Goal: Obtain resource: Download file/media

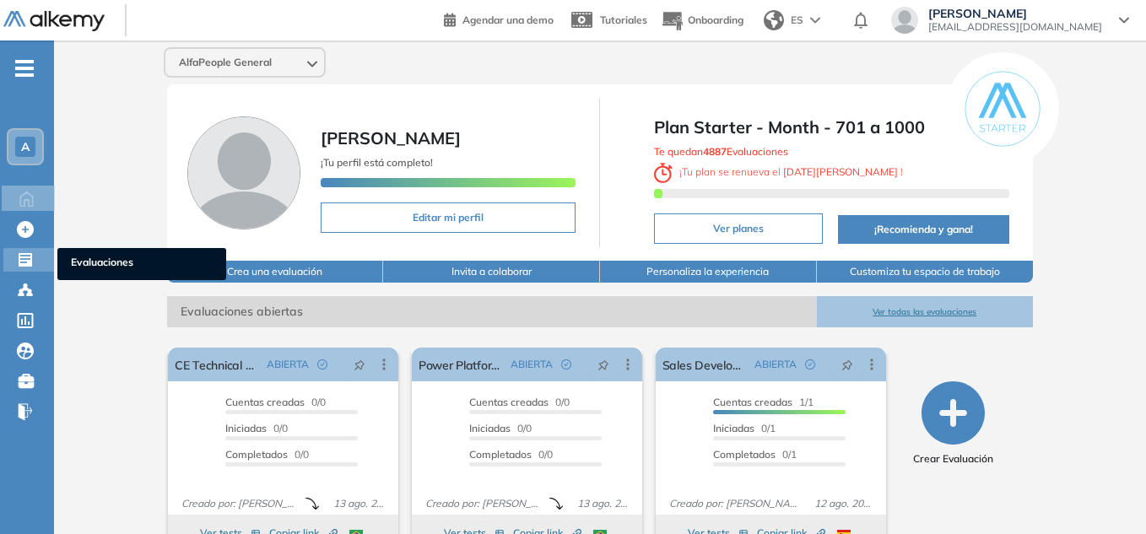
click at [79, 267] on span "Evaluaciones" at bounding box center [142, 264] width 142 height 19
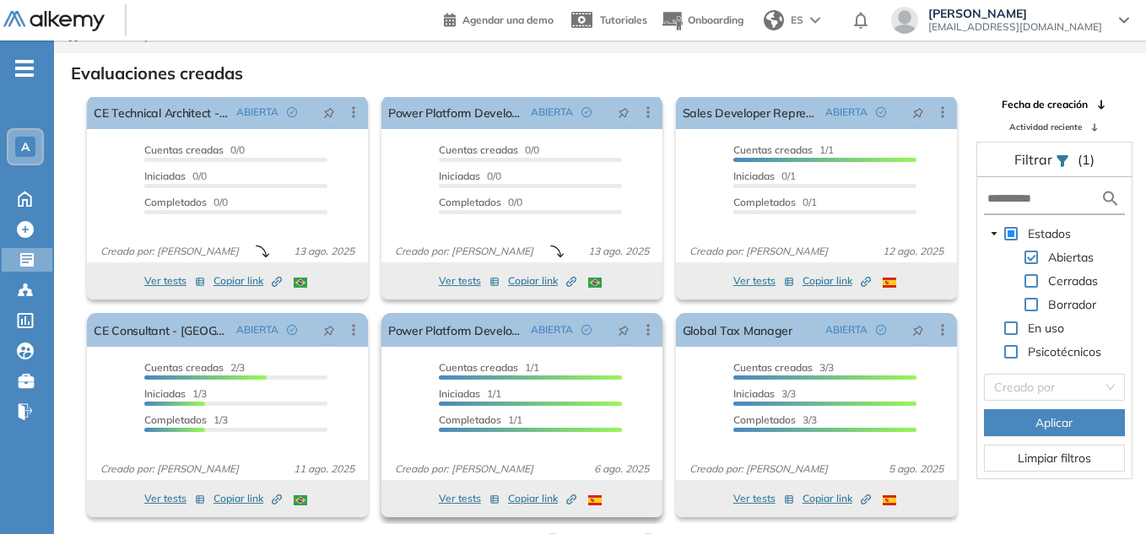
scroll to position [41, 0]
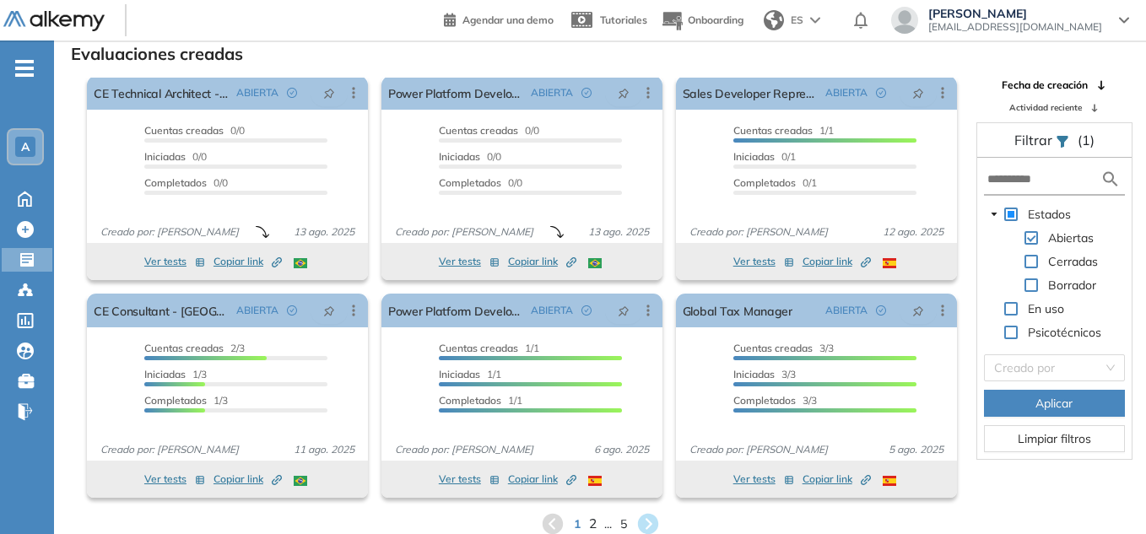
click at [590, 518] on span "2" at bounding box center [592, 524] width 8 height 19
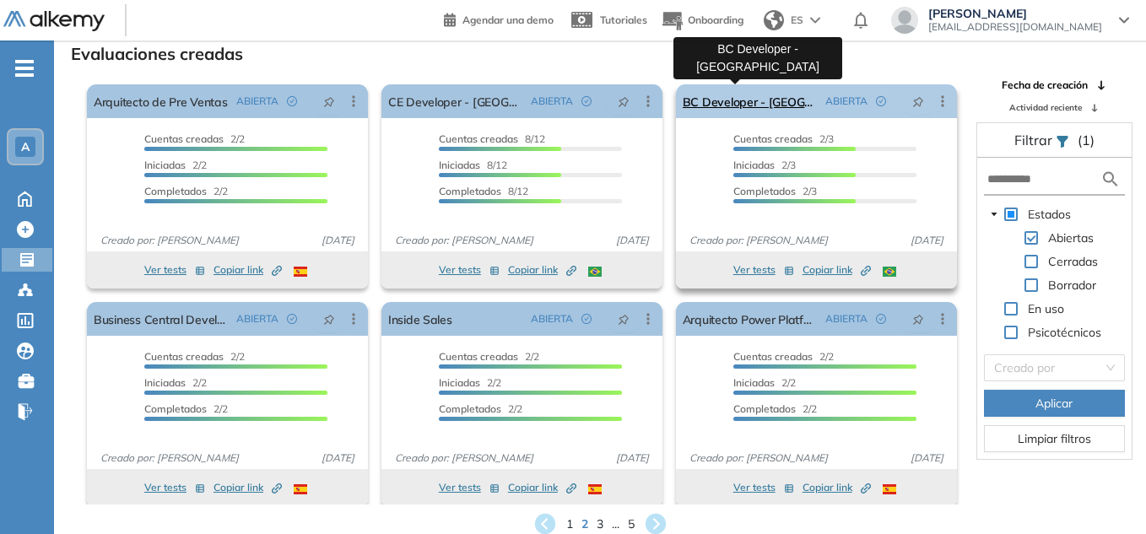
click at [738, 105] on link "BC Developer - [GEOGRAPHIC_DATA]" at bounding box center [751, 101] width 136 height 34
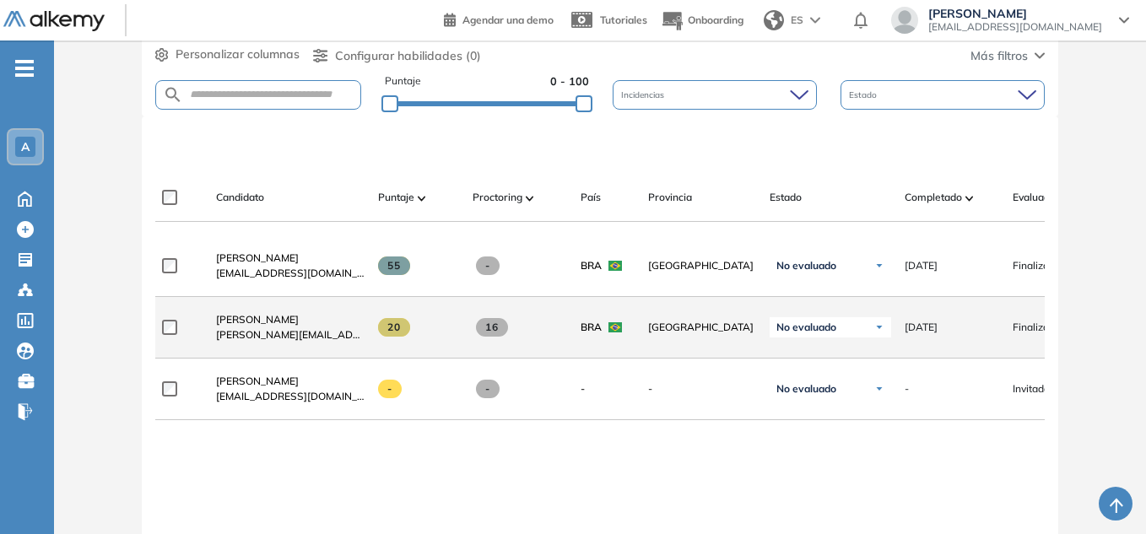
scroll to position [422, 0]
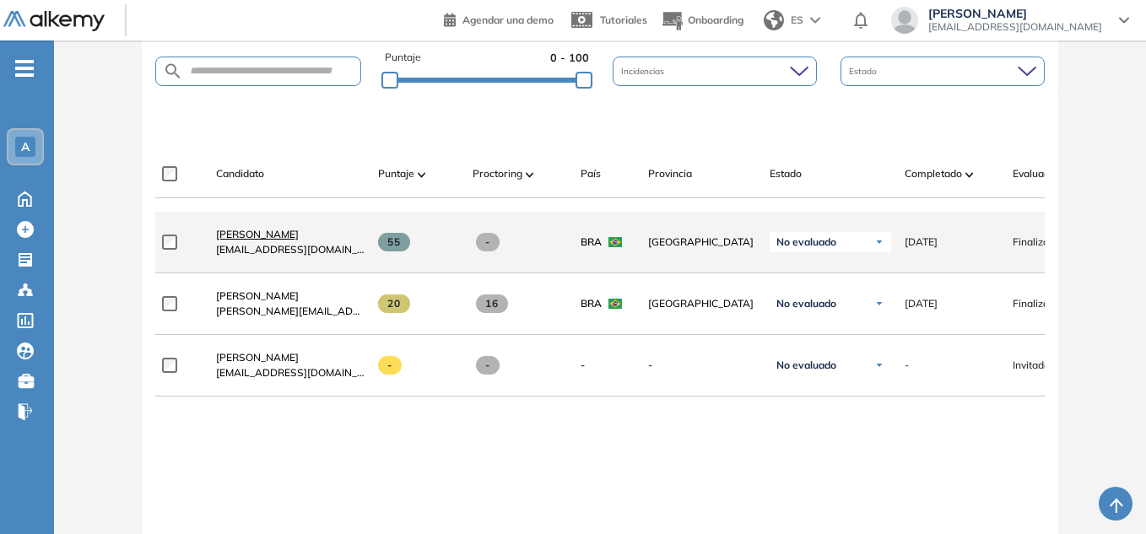
click at [258, 239] on span "Fabricio Azevedo" at bounding box center [257, 234] width 83 height 13
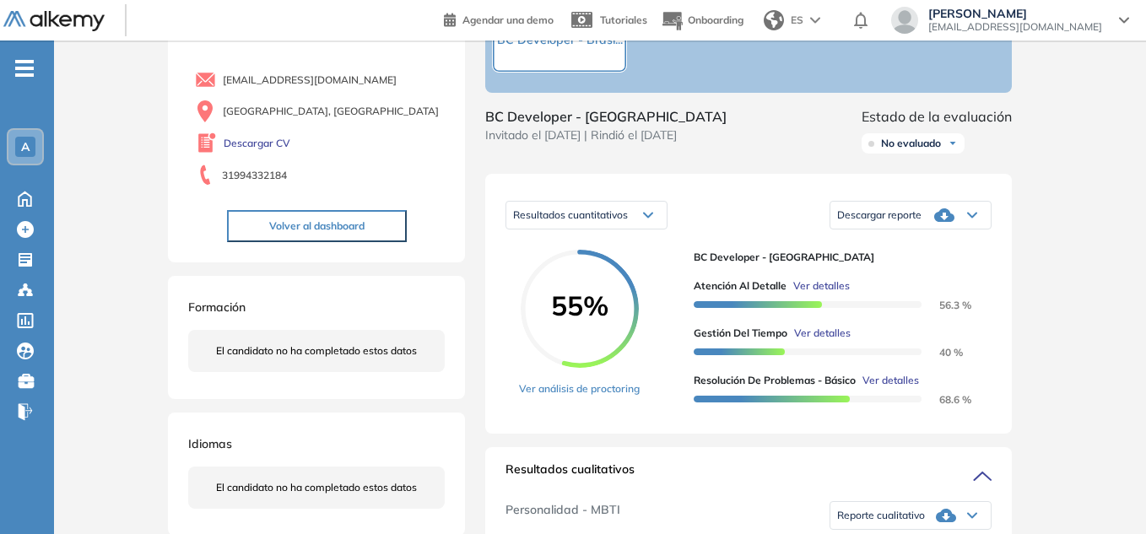
scroll to position [169, 0]
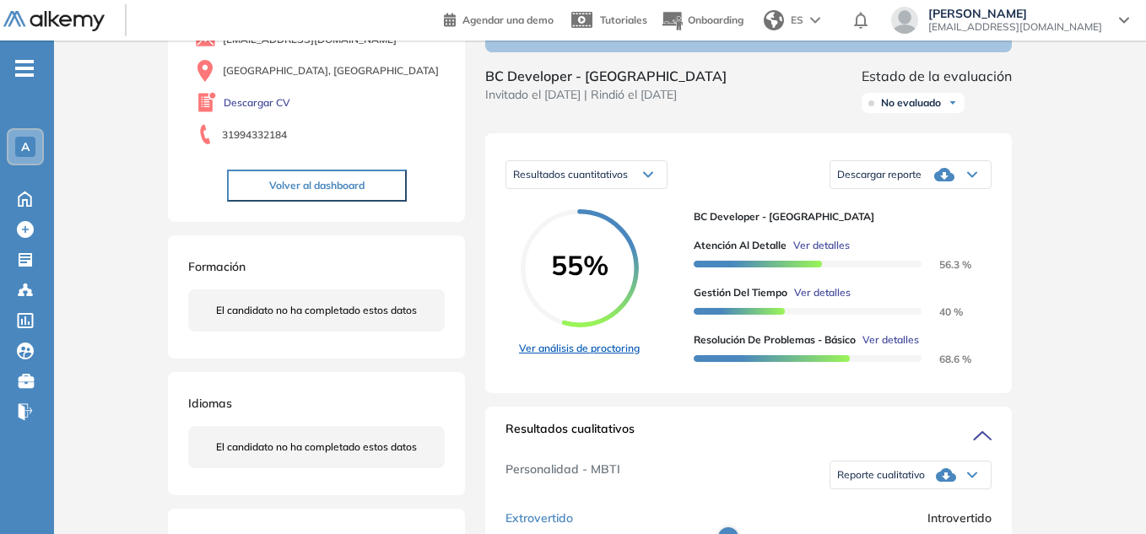
click at [603, 356] on link "Ver análisis de proctoring" at bounding box center [579, 348] width 121 height 15
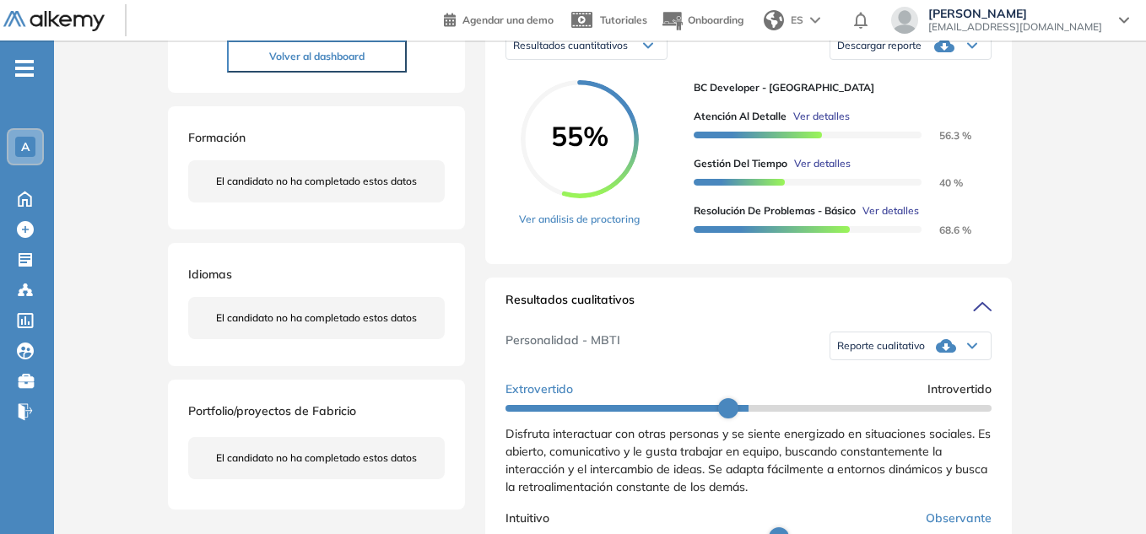
scroll to position [338, 0]
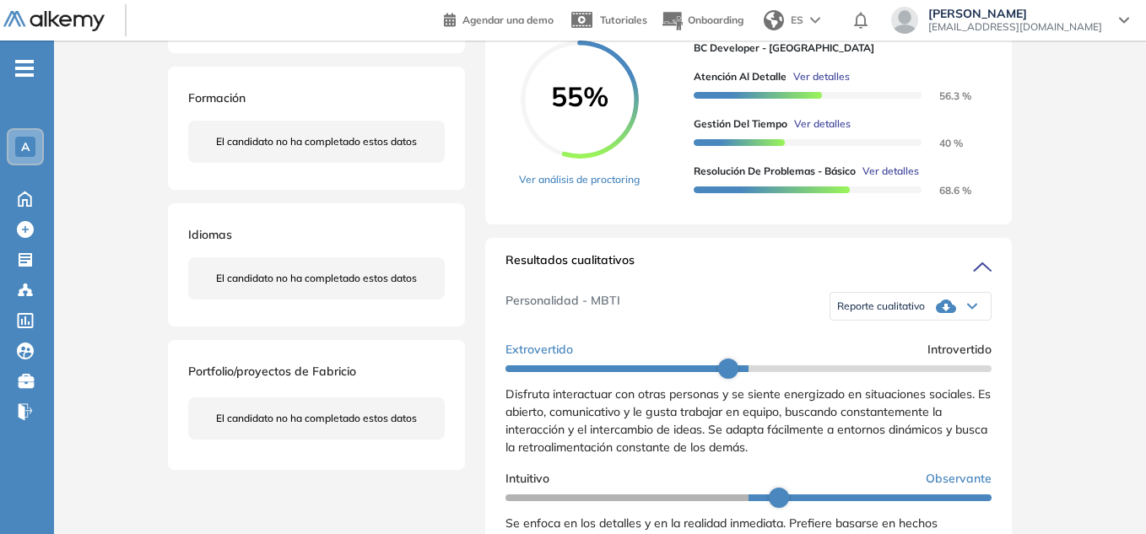
click at [951, 323] on div "Reporte cualitativo" at bounding box center [910, 306] width 160 height 34
click at [787, 296] on div "Personalidad - MBTI Reporte cualitativo Reporte con Afinidad AI Reporte sin Afi…" at bounding box center [748, 306] width 486 height 56
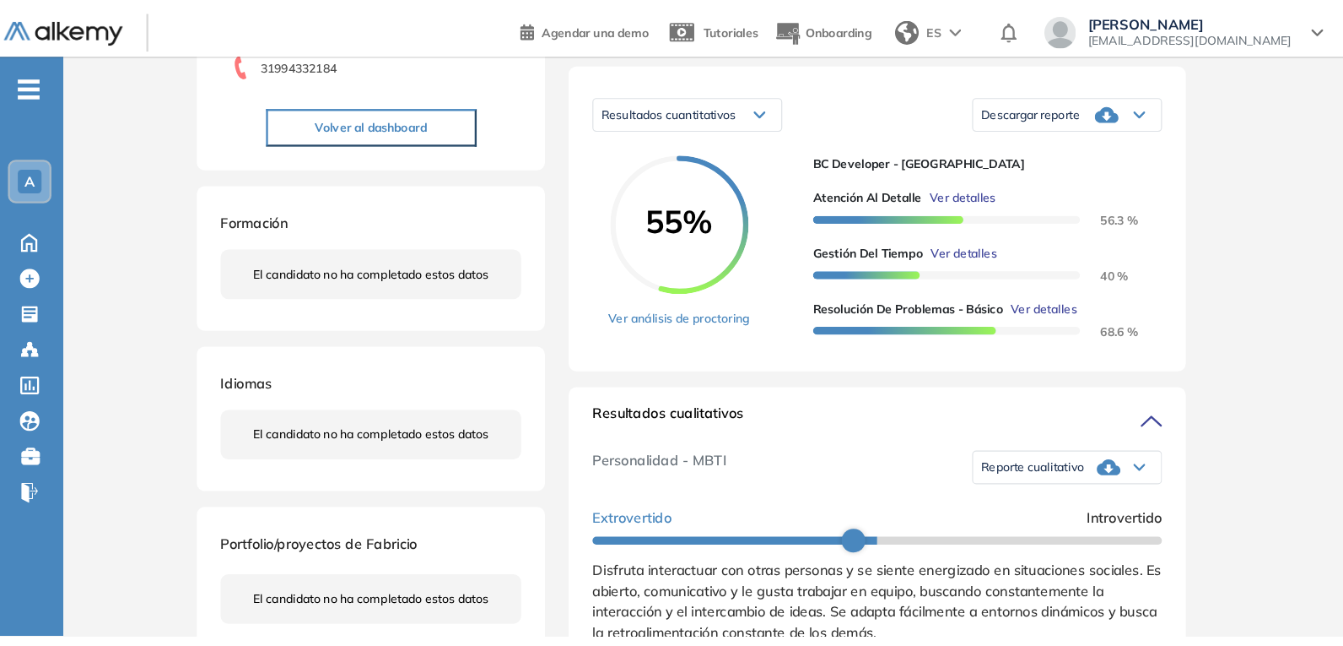
scroll to position [169, 0]
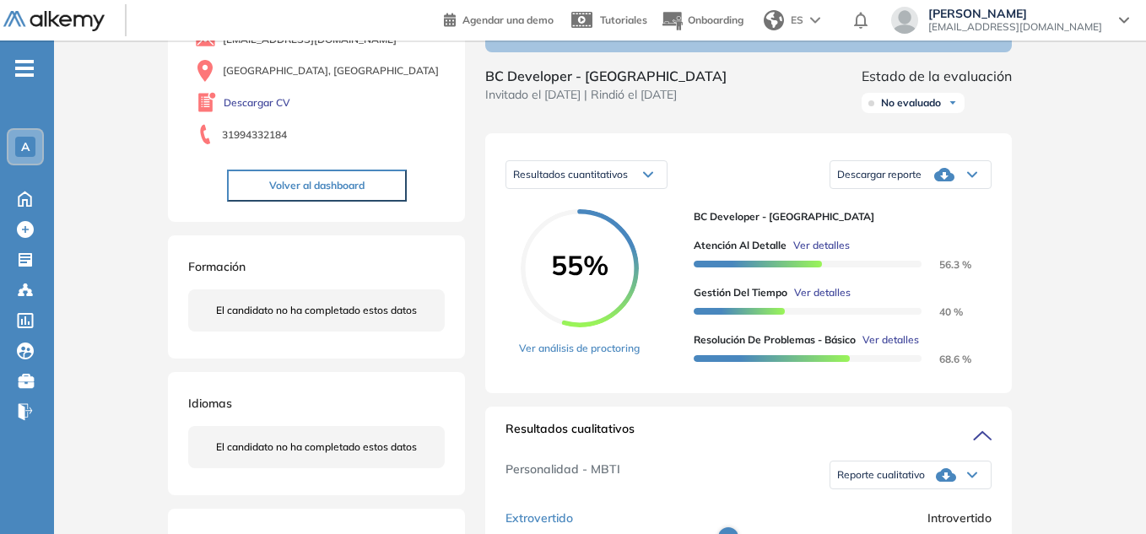
click at [913, 181] on span "Descargar reporte" at bounding box center [879, 175] width 84 height 14
click at [909, 205] on li "Descargar informe completo" at bounding box center [900, 196] width 125 height 17
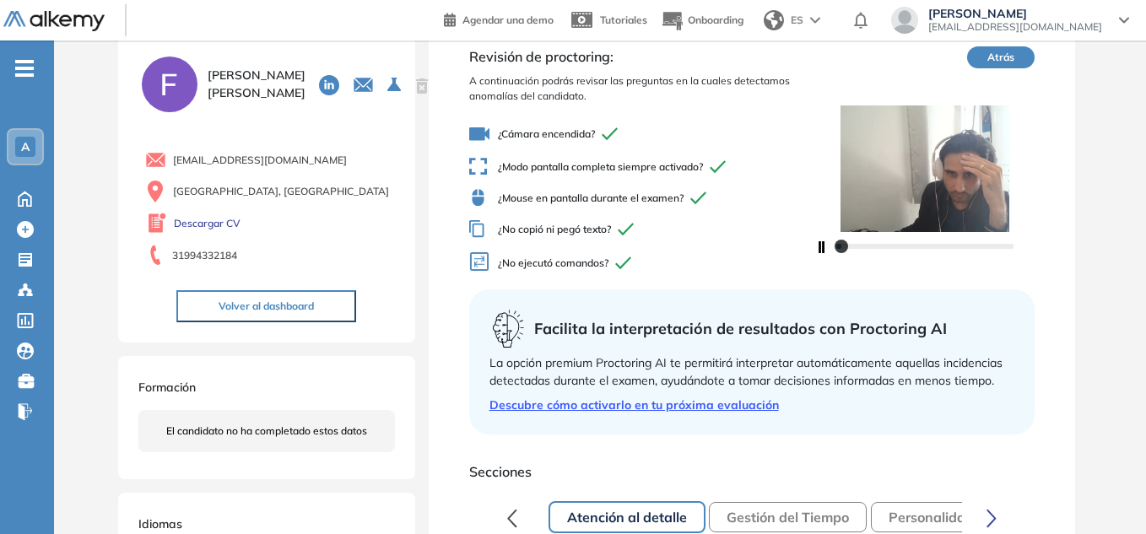
scroll to position [84, 0]
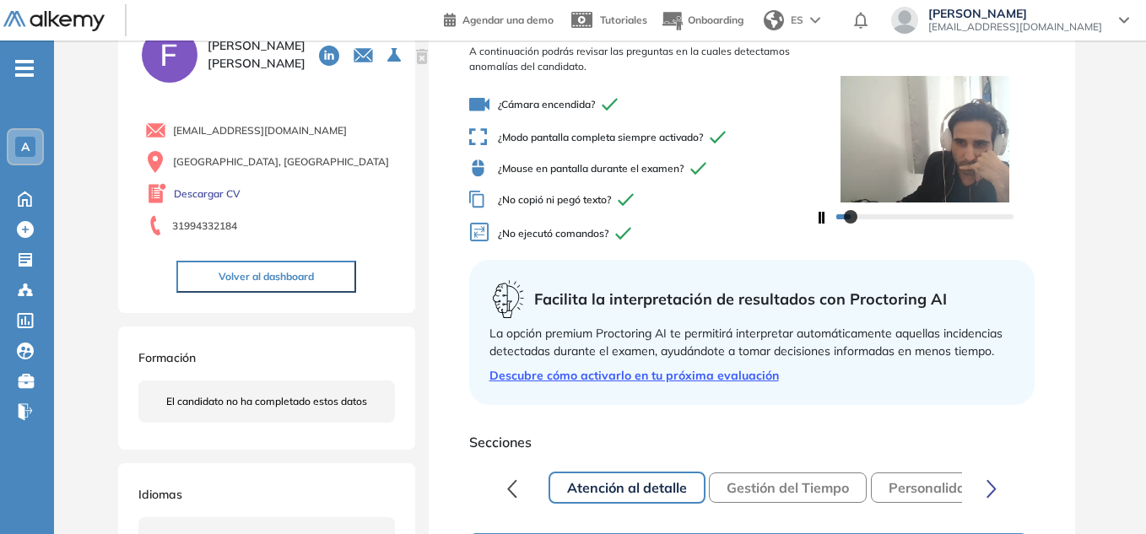
click at [802, 489] on button "Gestión del Tiempo" at bounding box center [788, 488] width 158 height 30
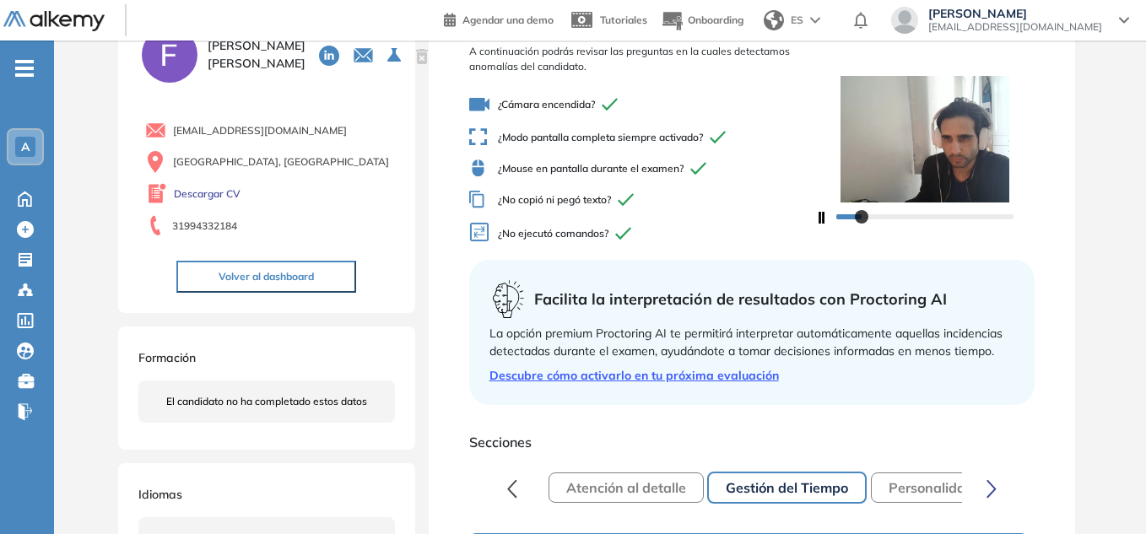
click at [819, 487] on button "Gestión del Tiempo" at bounding box center [786, 488] width 159 height 32
click at [652, 487] on button "Atención al detalle" at bounding box center [626, 488] width 155 height 30
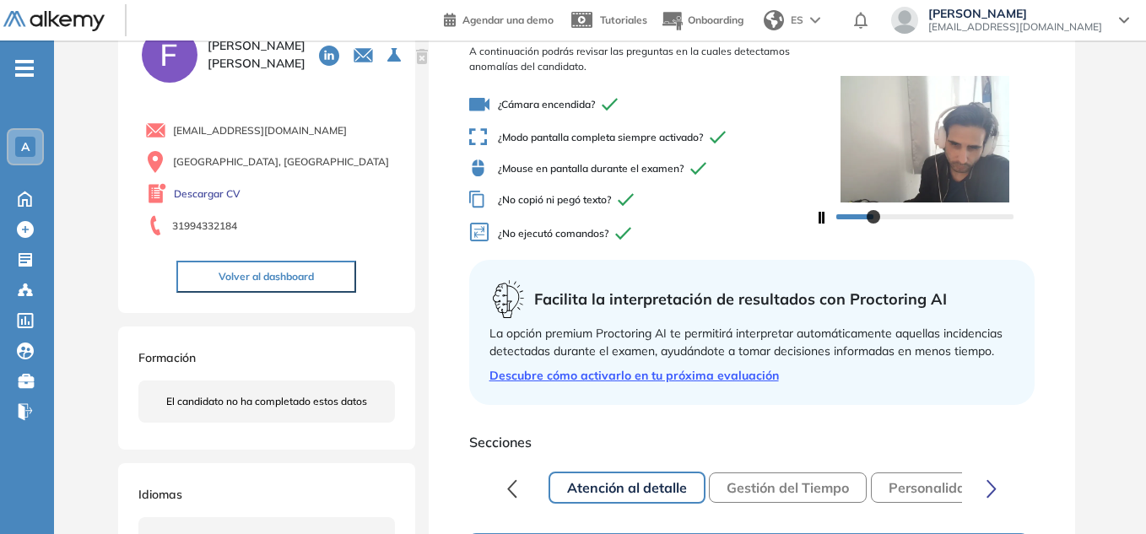
click at [800, 487] on button "Gestión del Tiempo" at bounding box center [788, 488] width 158 height 30
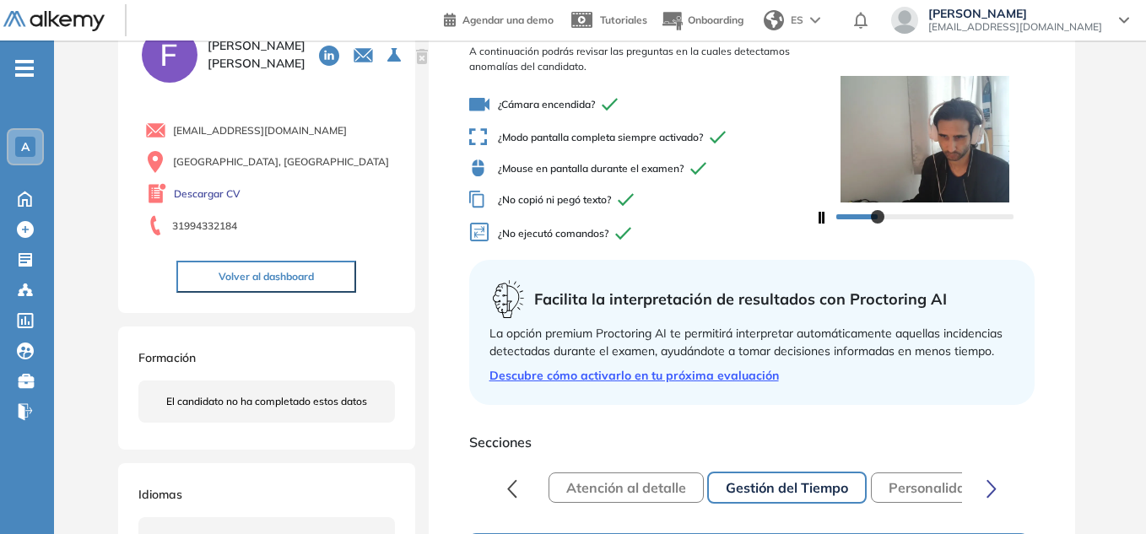
click at [997, 490] on button "button" at bounding box center [992, 488] width 32 height 34
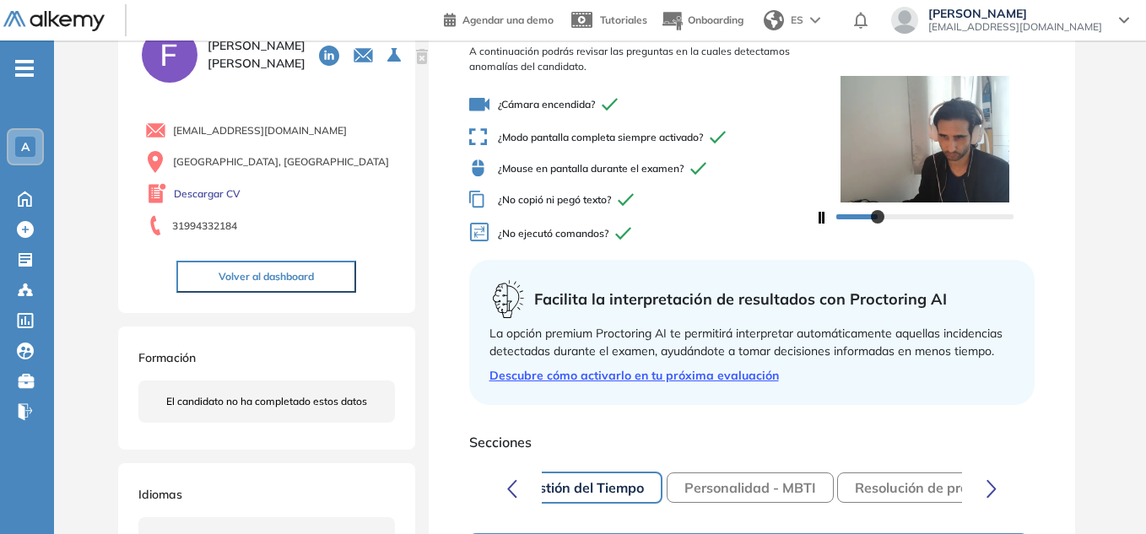
scroll to position [0, 210]
click at [781, 491] on button "Personalidad - MBTI" at bounding box center [744, 488] width 167 height 30
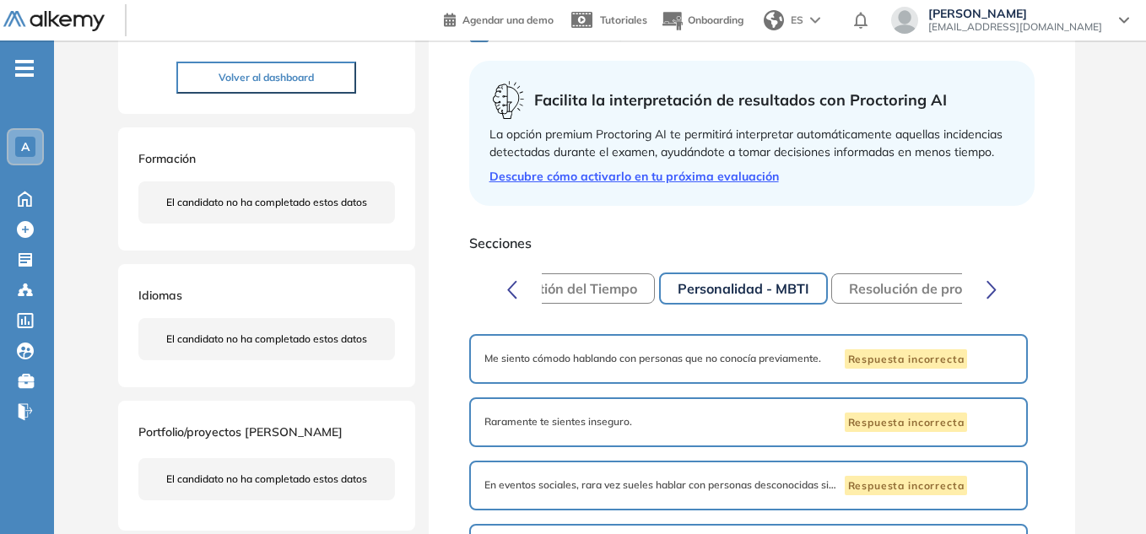
scroll to position [253, 0]
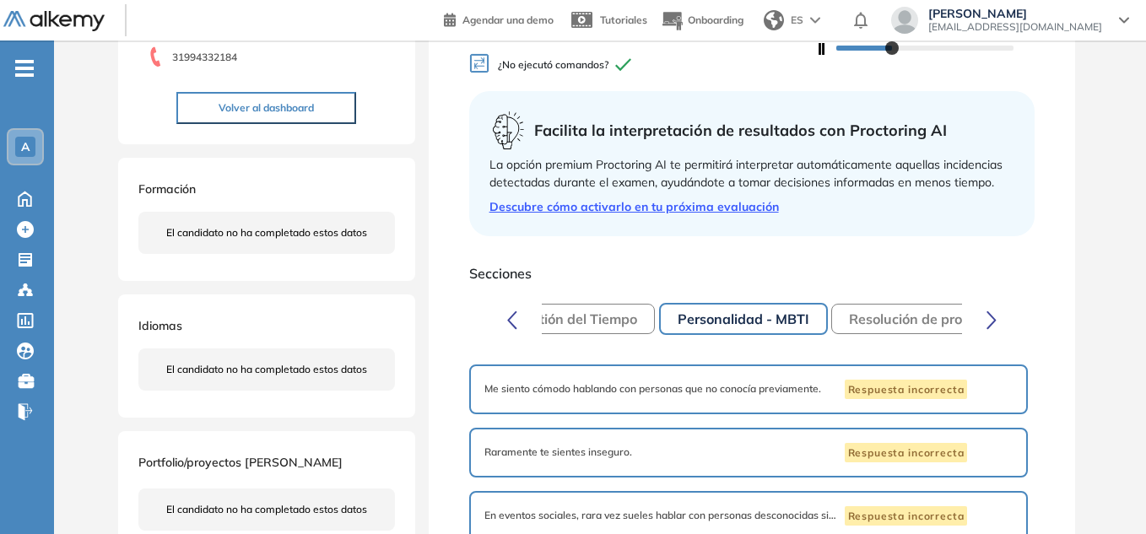
click at [902, 314] on button "Resolución de problemas - Básico" at bounding box center [956, 319] width 250 height 30
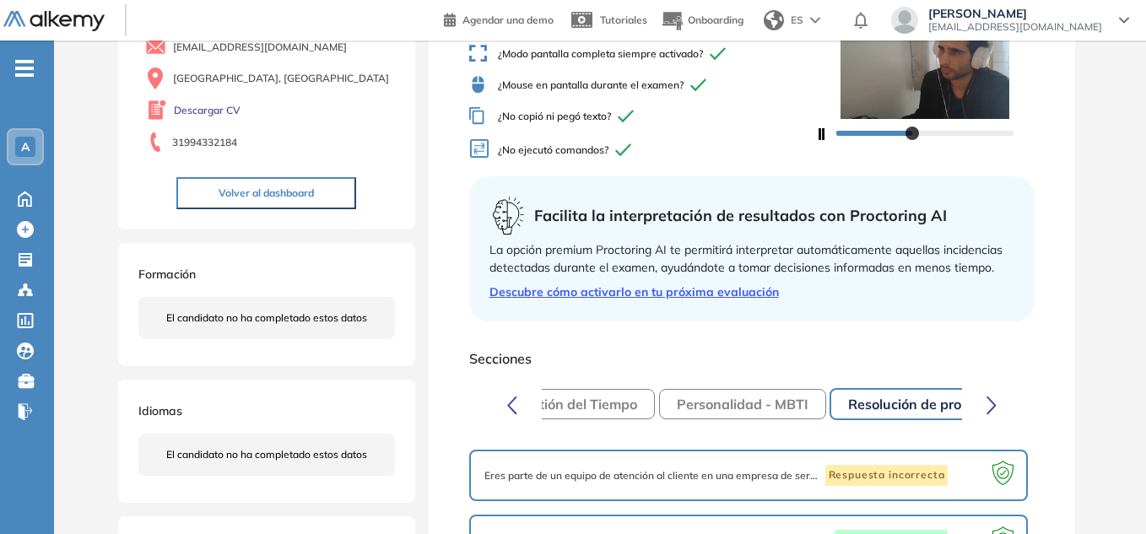
scroll to position [149, 0]
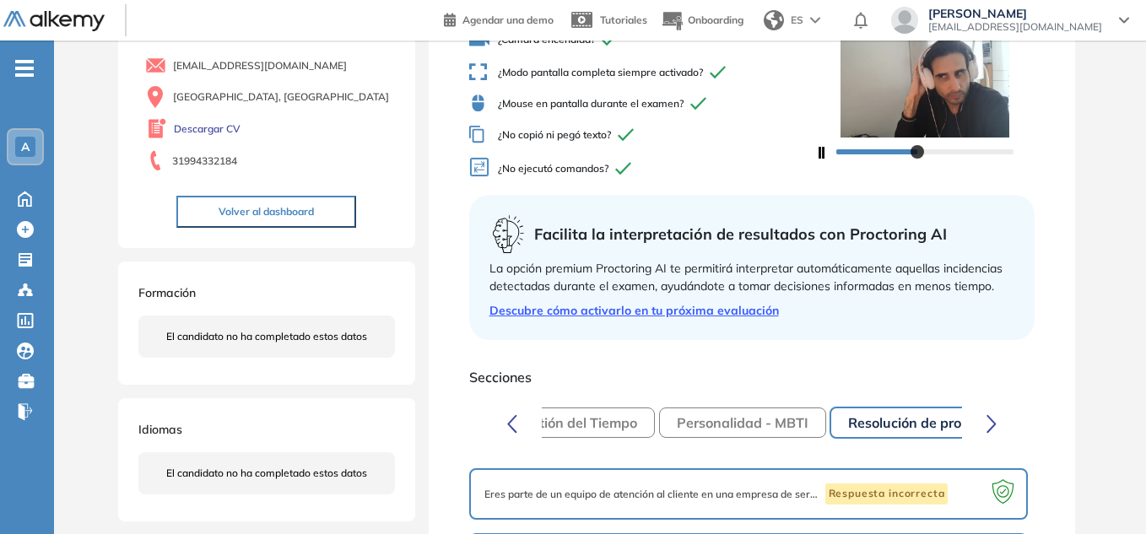
click at [997, 430] on button "button" at bounding box center [992, 423] width 32 height 34
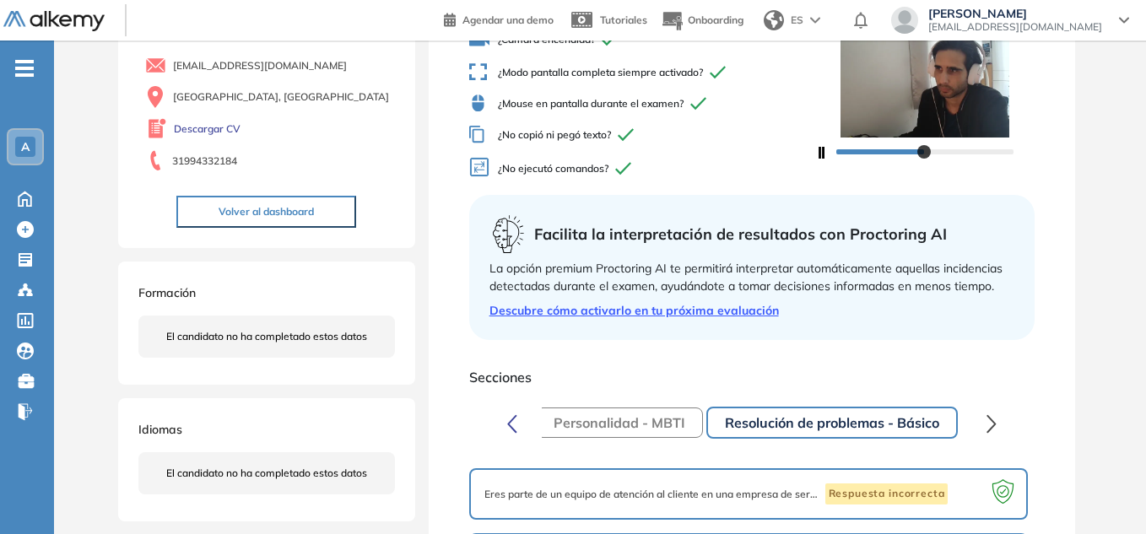
click at [857, 422] on button "Resolución de problemas - Básico" at bounding box center [831, 423] width 251 height 32
